Goal: Information Seeking & Learning: Check status

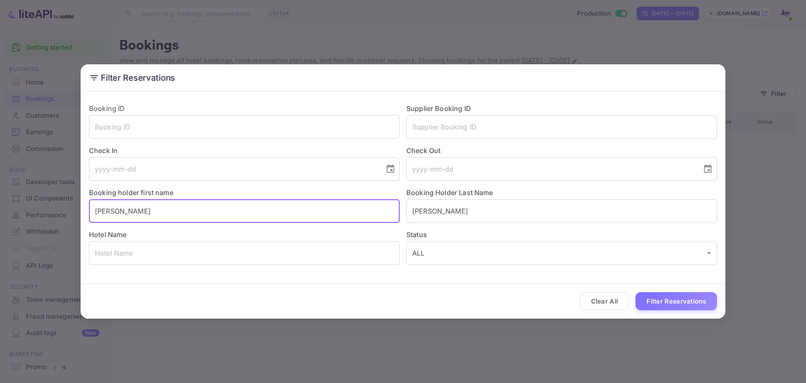
drag, startPoint x: 212, startPoint y: 216, endPoint x: 78, endPoint y: 218, distance: 134.0
click at [78, 218] on div "Filter Reservations Booking ID ​ Supplier Booking ID ​ Check In ​ Check Out ​ B…" at bounding box center [403, 191] width 806 height 383
paste input "[PERSON_NAME]"
drag, startPoint x: 157, startPoint y: 210, endPoint x: 123, endPoint y: 211, distance: 34.5
click at [123, 211] on input "[PERSON_NAME]" at bounding box center [244, 211] width 311 height 24
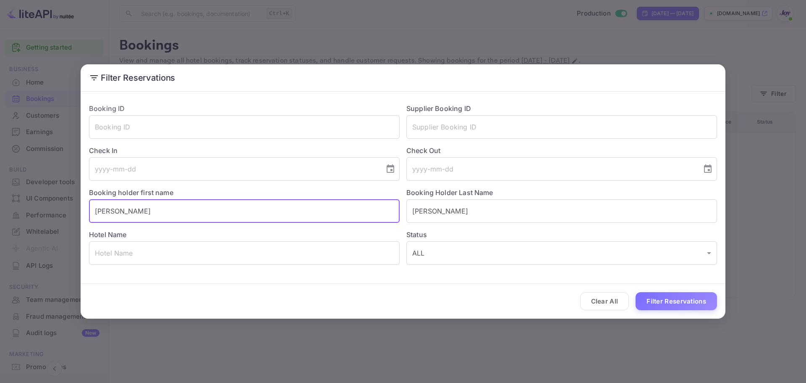
type input "[PERSON_NAME]"
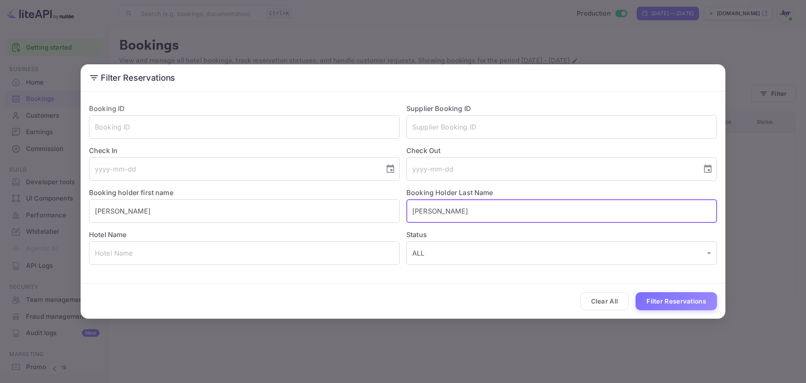
paste input "[PERSON_NAME]"
type input "[PERSON_NAME]"
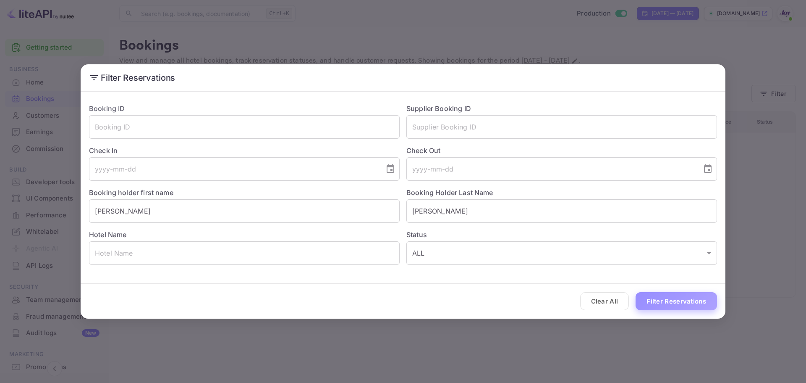
click at [684, 297] on button "Filter Reservations" at bounding box center [676, 301] width 81 height 18
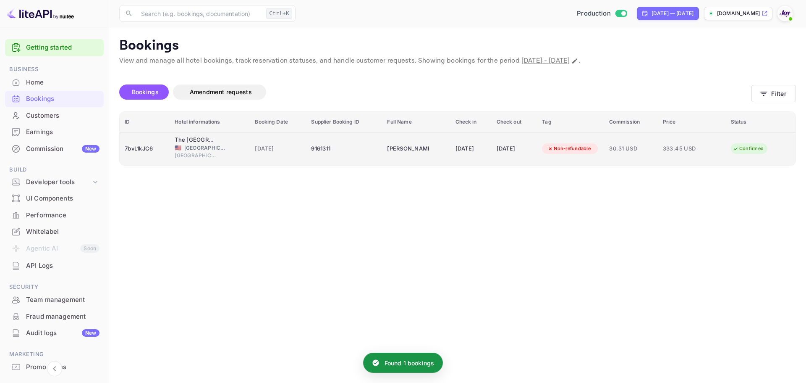
click at [295, 156] on td "[DATE]" at bounding box center [278, 148] width 56 height 33
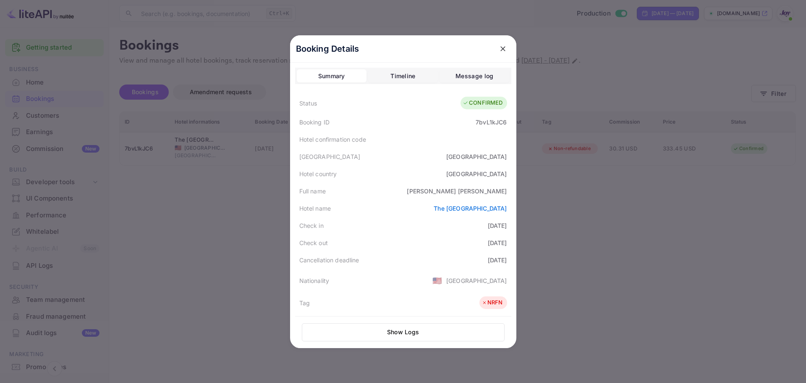
click at [127, 241] on div at bounding box center [403, 191] width 806 height 383
